Goal: Find contact information: Find contact information

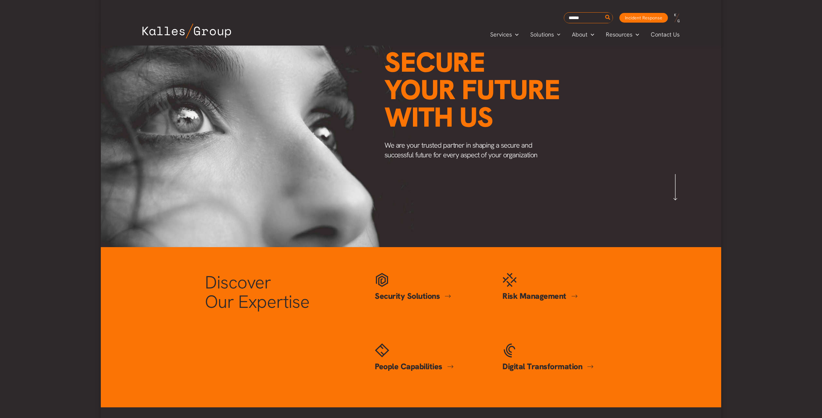
scroll to position [20, 0]
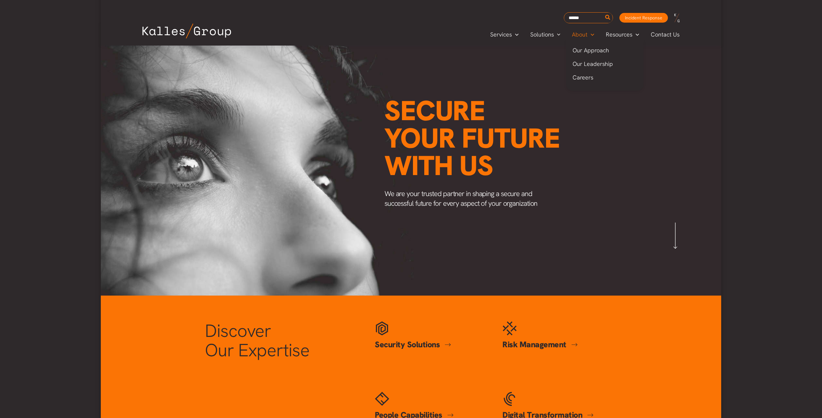
click at [587, 34] on span "About" at bounding box center [580, 35] width 16 height 10
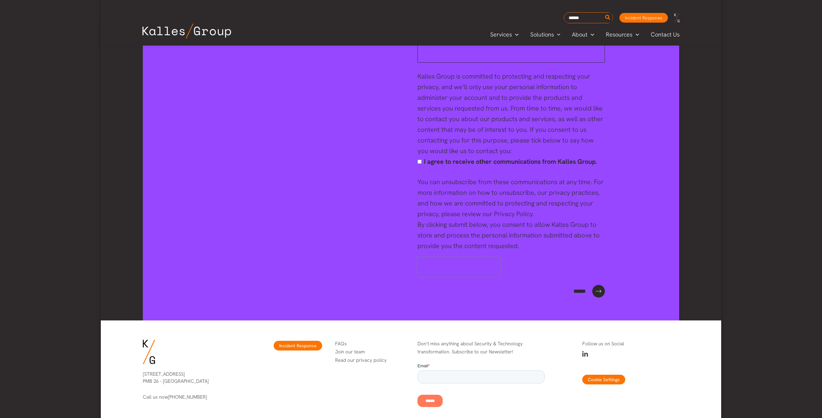
scroll to position [2417, 0]
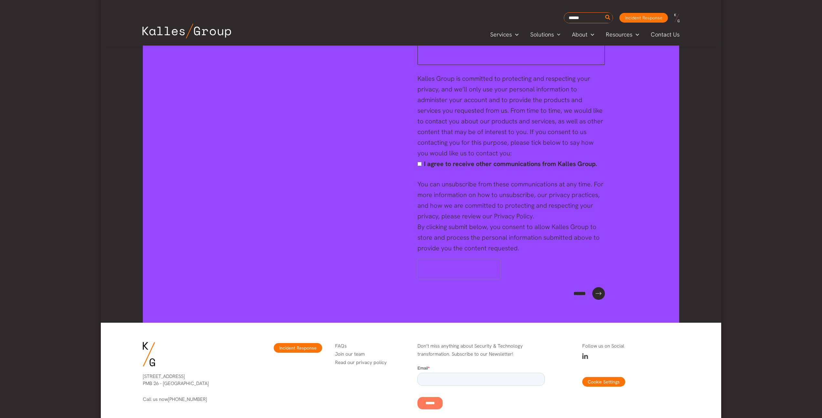
drag, startPoint x: 204, startPoint y: 364, endPoint x: 141, endPoint y: 357, distance: 63.2
click at [141, 367] on div "[STREET_ADDRESS] Call us now [PHONE_NUMBER]" at bounding box center [191, 388] width 110 height 43
copy p "[STREET_ADDRESS]"
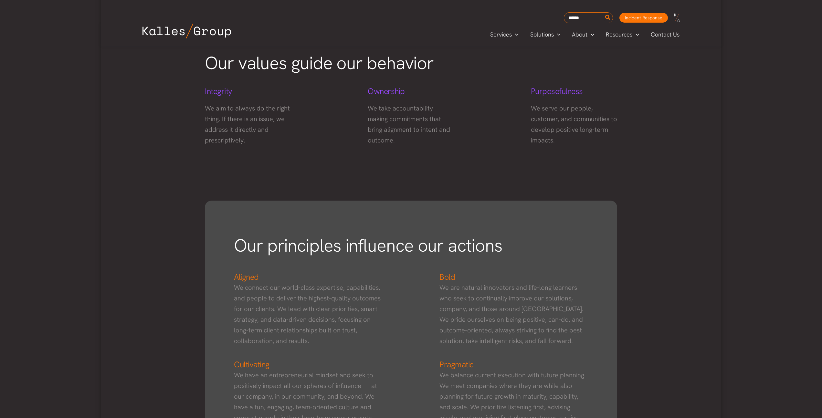
scroll to position [0, 0]
